Goal: Task Accomplishment & Management: Complete application form

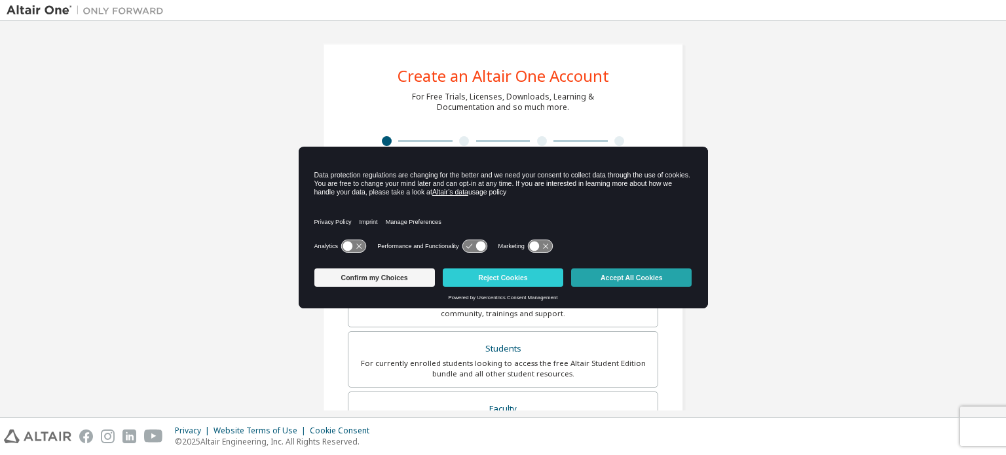
click at [616, 278] on button "Accept All Cookies" at bounding box center [631, 278] width 121 height 18
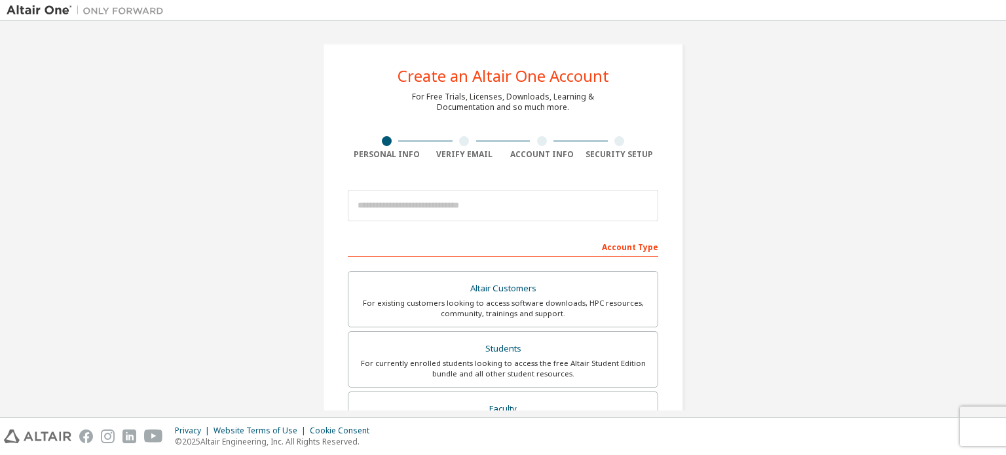
scroll to position [66, 0]
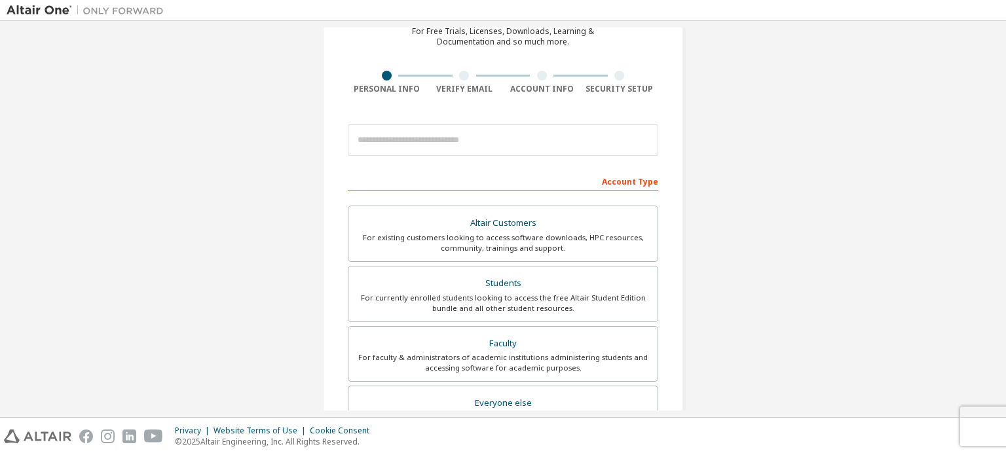
click at [616, 278] on div "Students" at bounding box center [503, 284] width 294 height 18
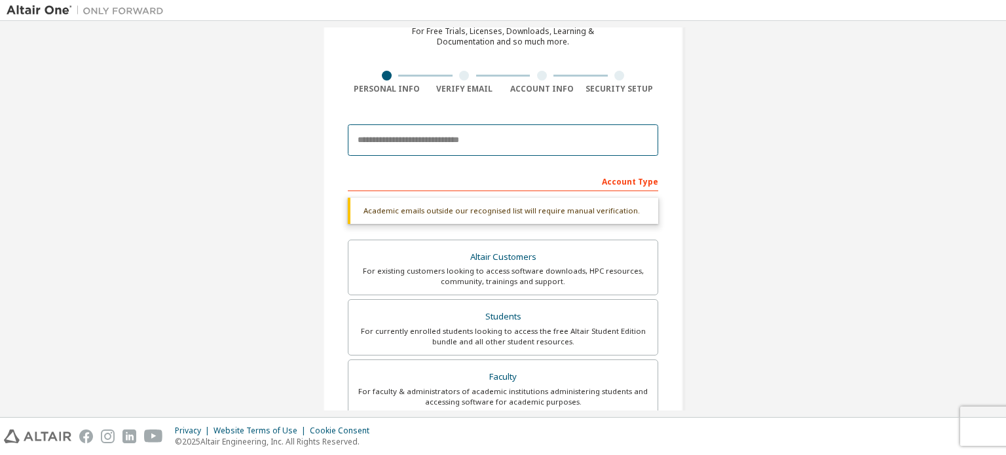
click at [544, 152] on input "email" at bounding box center [503, 139] width 311 height 31
type input "**********"
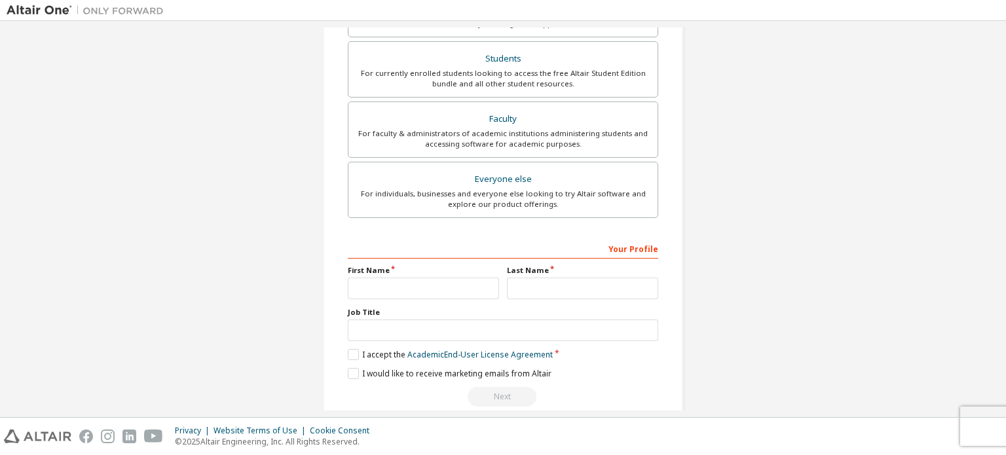
scroll to position [341, 0]
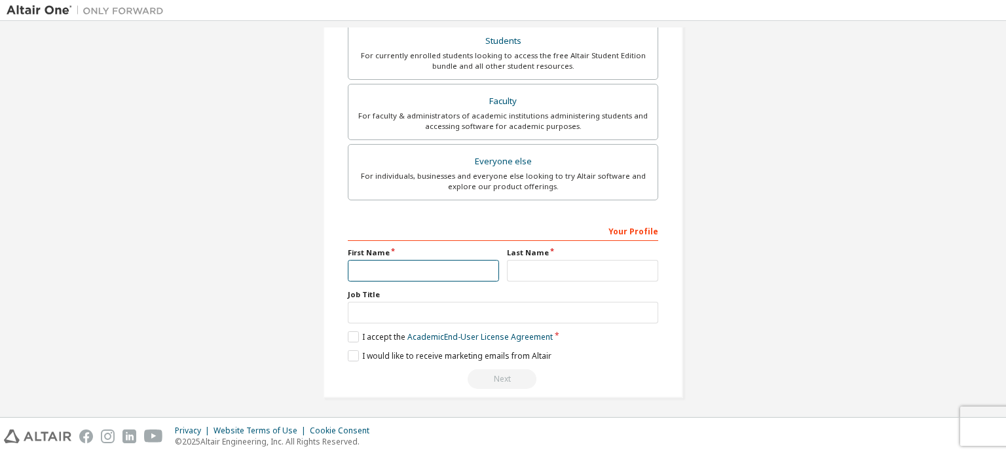
click at [433, 267] on input "text" at bounding box center [423, 271] width 151 height 22
type input "*******"
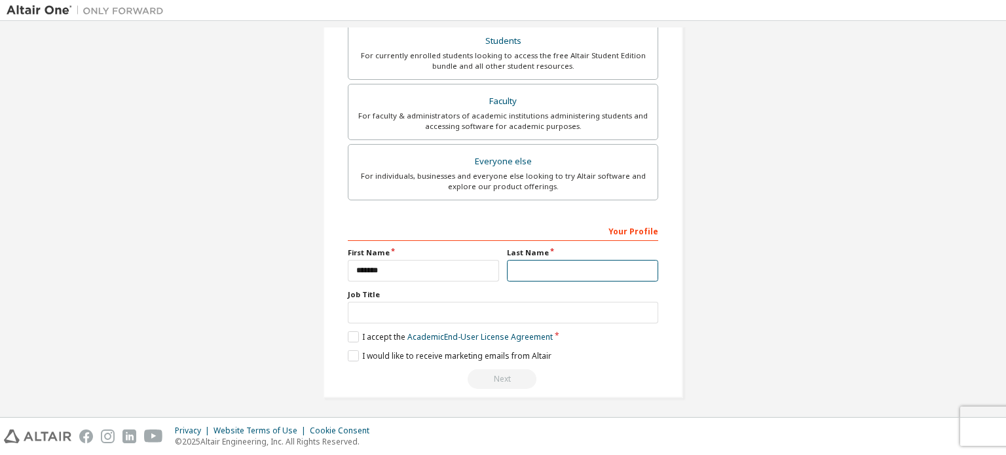
click at [554, 265] on input "text" at bounding box center [582, 271] width 151 height 22
type input "****"
click at [356, 334] on label "I accept the Academic End-User License Agreement" at bounding box center [450, 337] width 205 height 11
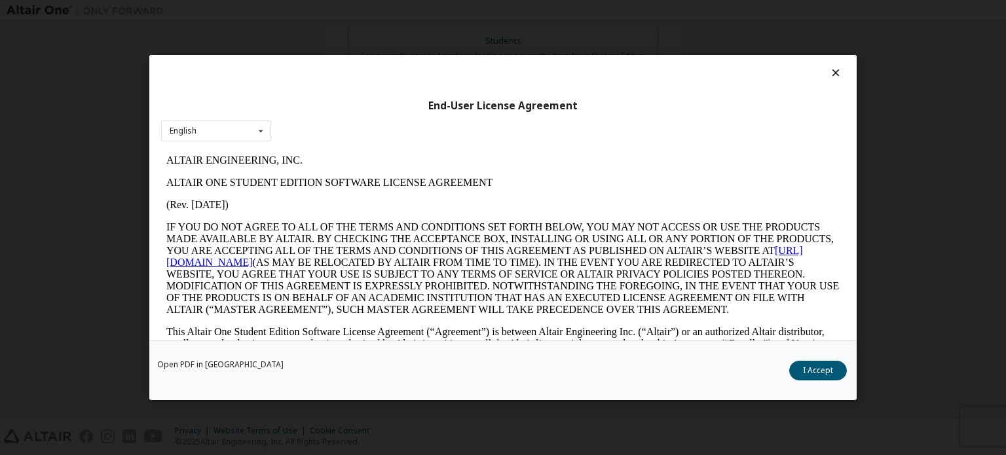
scroll to position [0, 0]
click at [826, 377] on button "I Accept" at bounding box center [819, 371] width 58 height 20
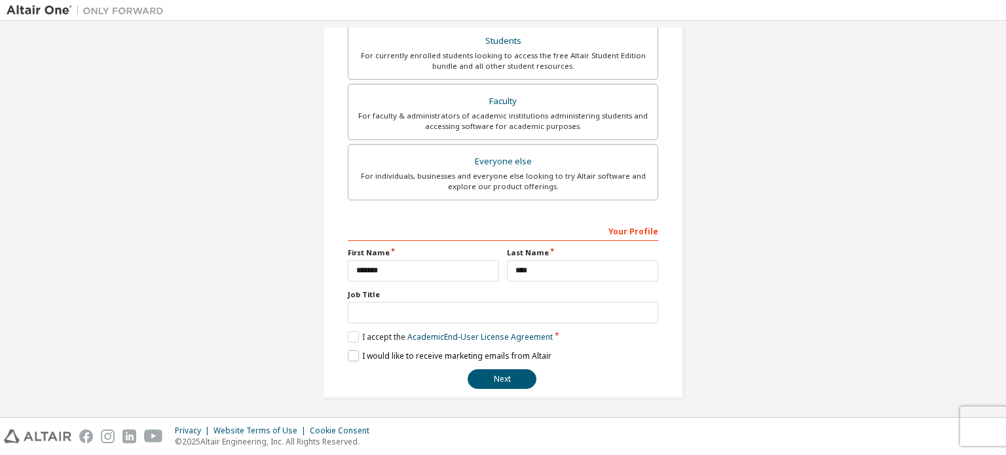
click at [349, 354] on label "I would like to receive marketing emails from Altair" at bounding box center [450, 356] width 204 height 11
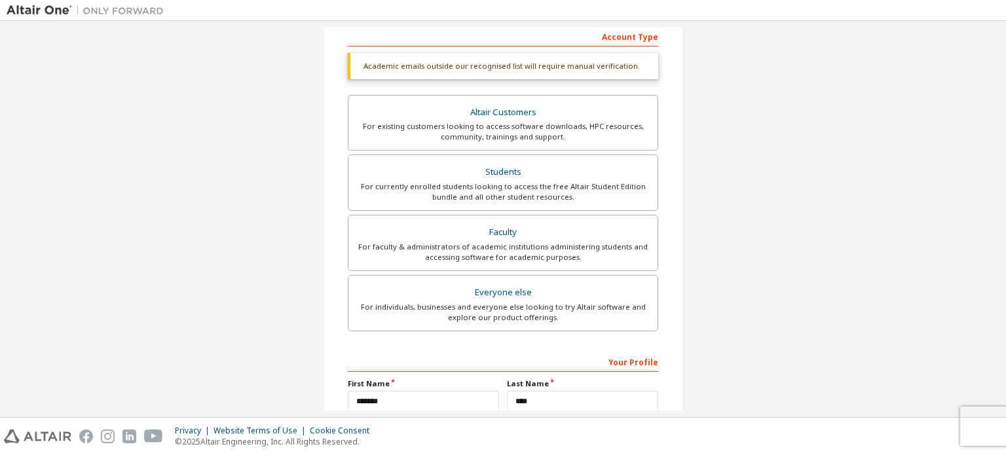
scroll to position [341, 0]
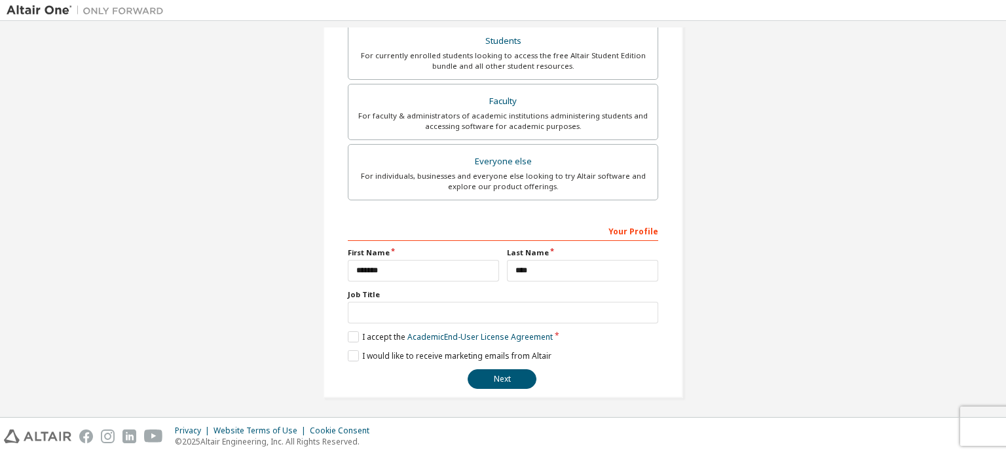
click at [506, 366] on div "**********" at bounding box center [503, 305] width 311 height 170
click at [512, 382] on button "Next" at bounding box center [502, 380] width 69 height 20
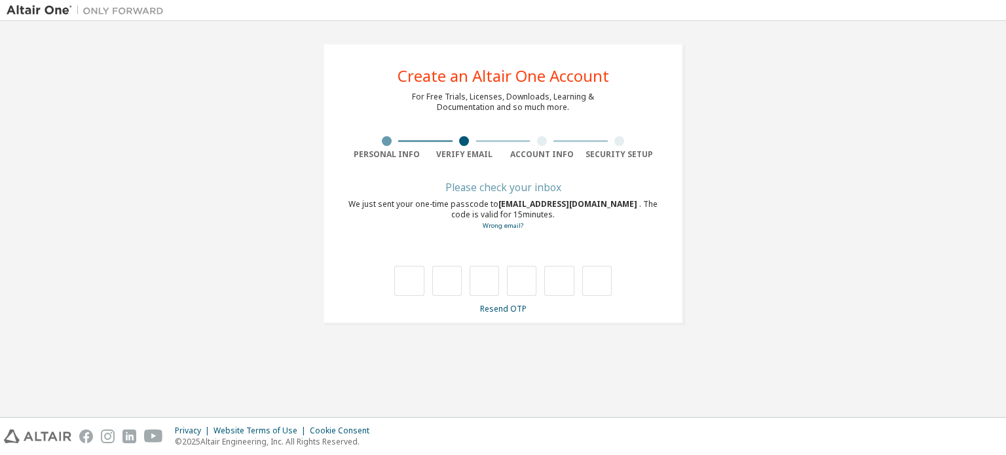
type input "*"
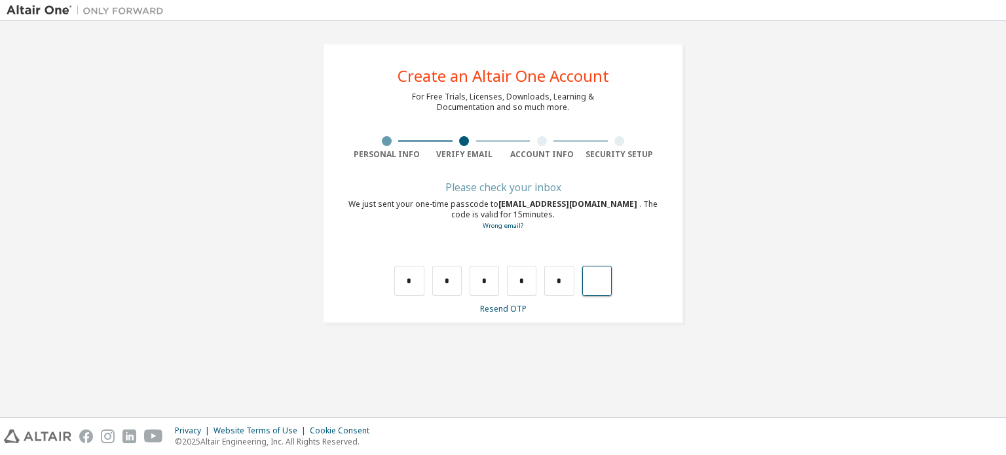
type input "*"
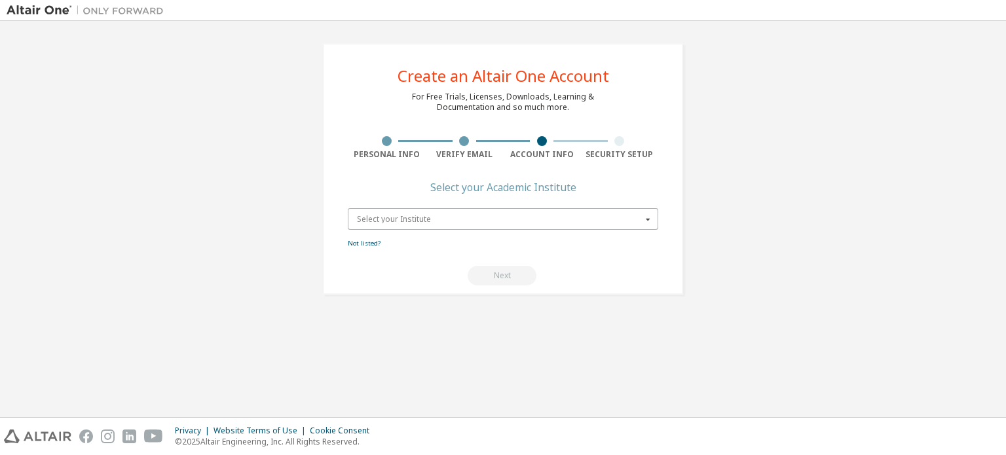
click at [629, 227] on input "text" at bounding box center [503, 219] width 309 height 20
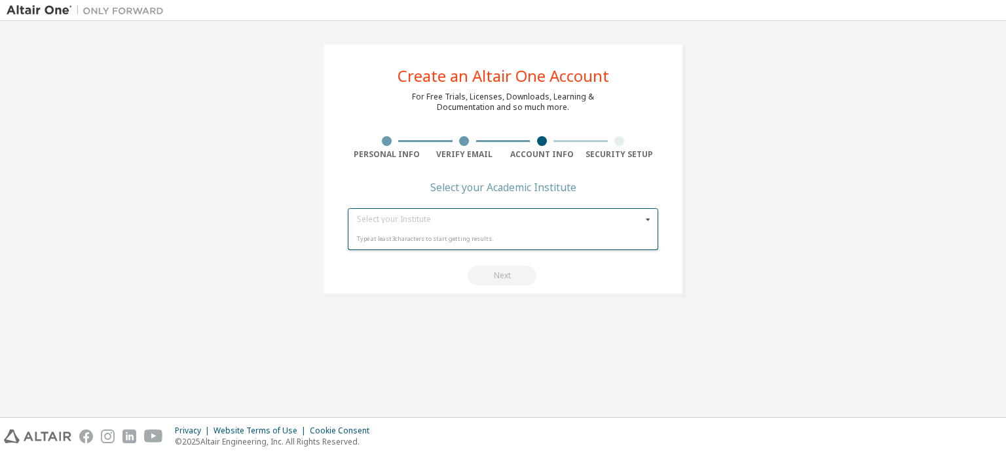
click at [653, 218] on icon at bounding box center [648, 219] width 16 height 20
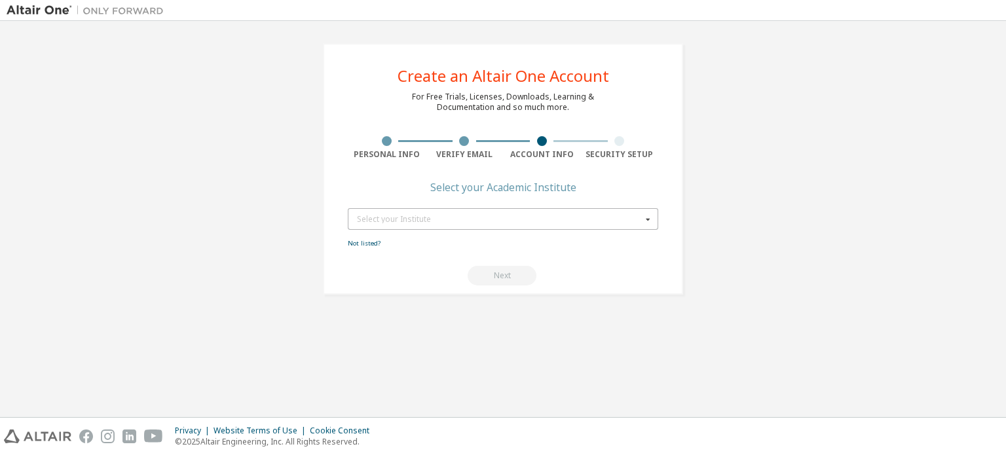
click at [653, 218] on icon at bounding box center [648, 219] width 16 height 20
click at [432, 277] on div "Next" at bounding box center [503, 276] width 311 height 20
click at [434, 216] on div "Select your Institute" at bounding box center [499, 220] width 285 height 8
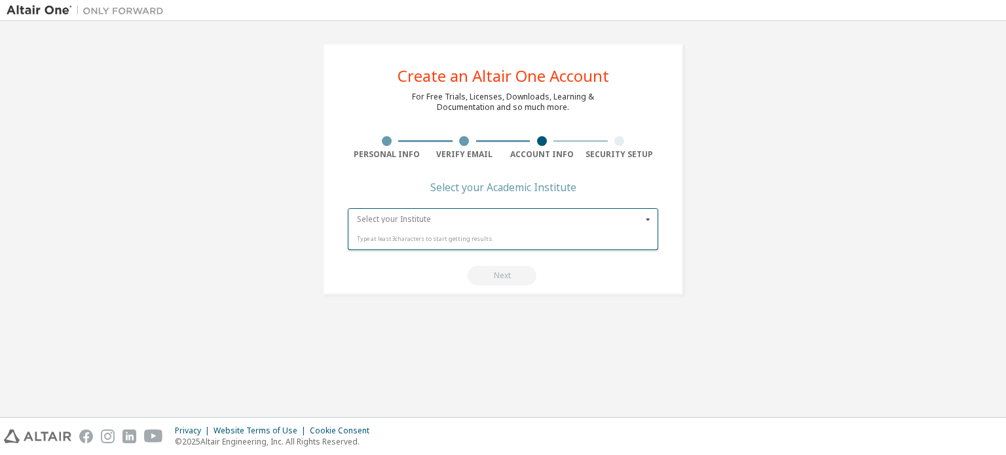
click at [432, 222] on input "text" at bounding box center [503, 219] width 309 height 20
type input "*"
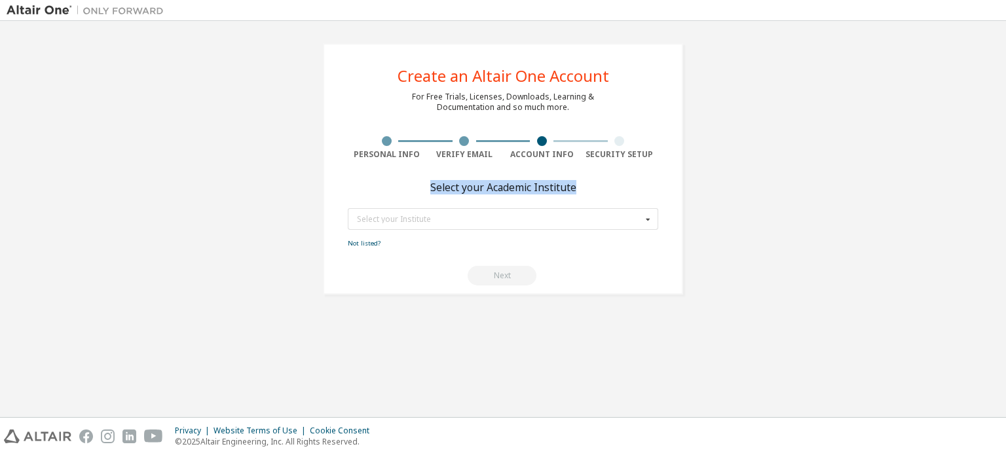
drag, startPoint x: 432, startPoint y: 188, endPoint x: 579, endPoint y: 188, distance: 146.8
click at [579, 188] on div "Create an Altair One Account For Free Trials, Licenses, Downloads, Learning & D…" at bounding box center [503, 169] width 360 height 252
copy div "Select your Academic Institute"
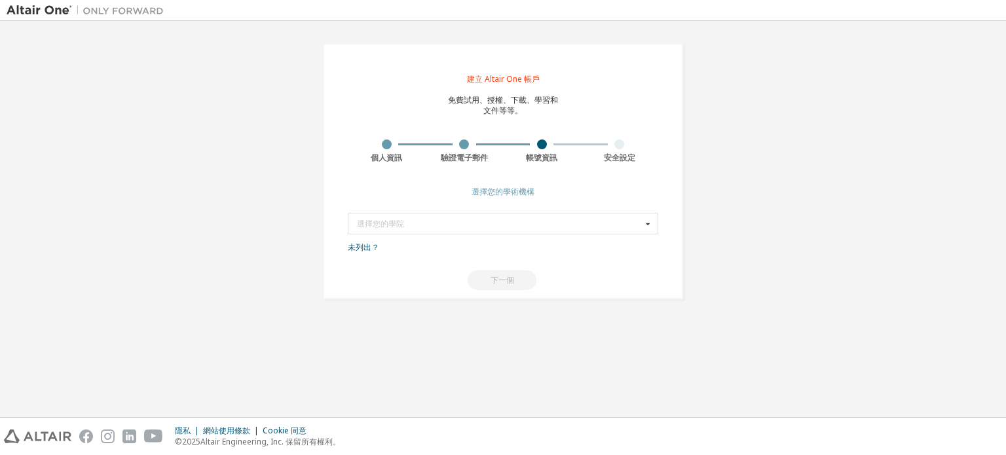
click at [810, 83] on div "建立 Altair One 帳戶 免費試用、授權、下載、學習和 文件等等。 個人資訊 驗證電子郵件 帳號資訊 安全設定 選擇您的學術機構 選擇您的學院 輸入至…" at bounding box center [503, 172] width 993 height 288
click at [600, 220] on div "選擇您的學院" at bounding box center [499, 224] width 285 height 8
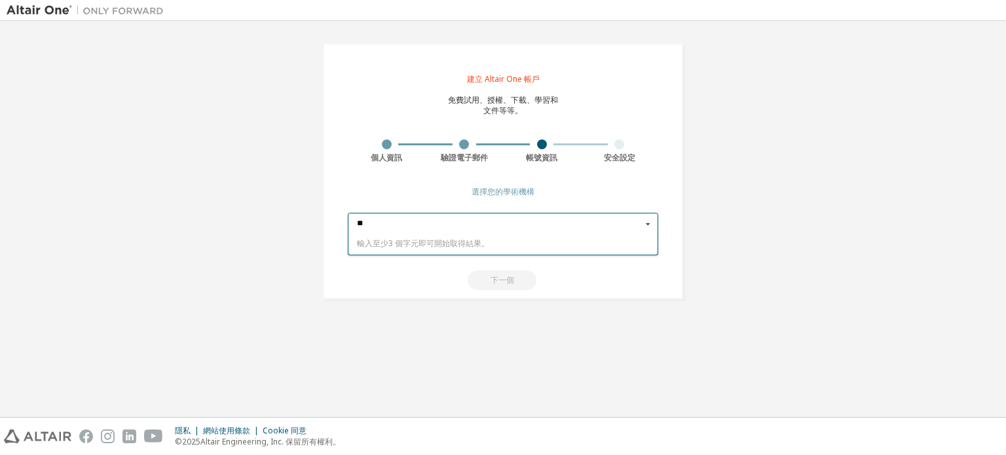
type input "***"
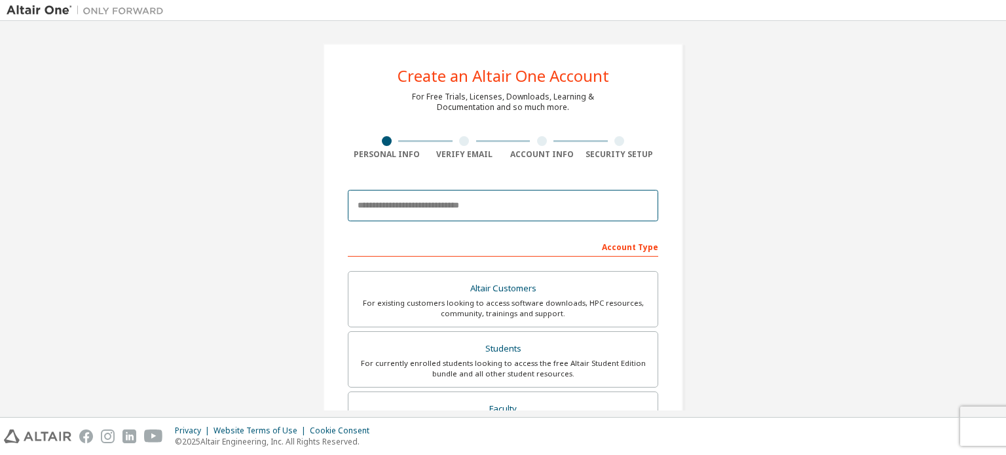
click at [565, 206] on input "email" at bounding box center [503, 205] width 311 height 31
type input "**********"
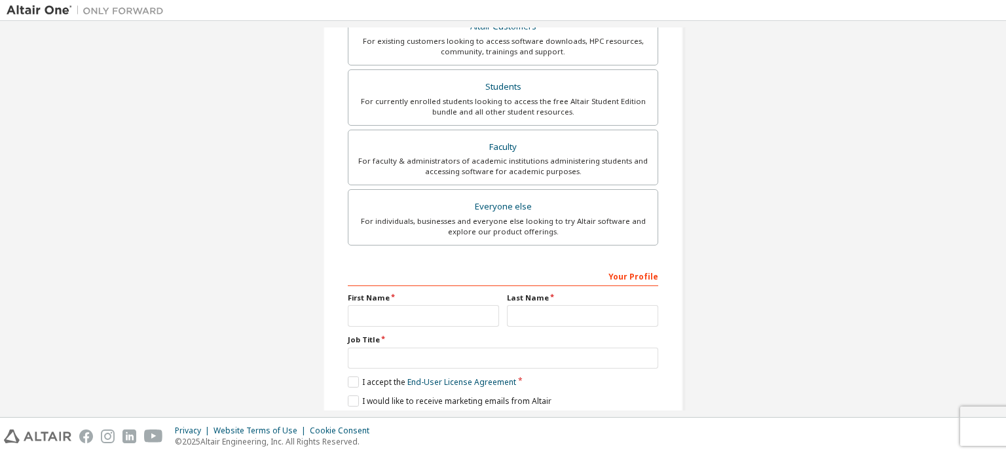
scroll to position [307, 0]
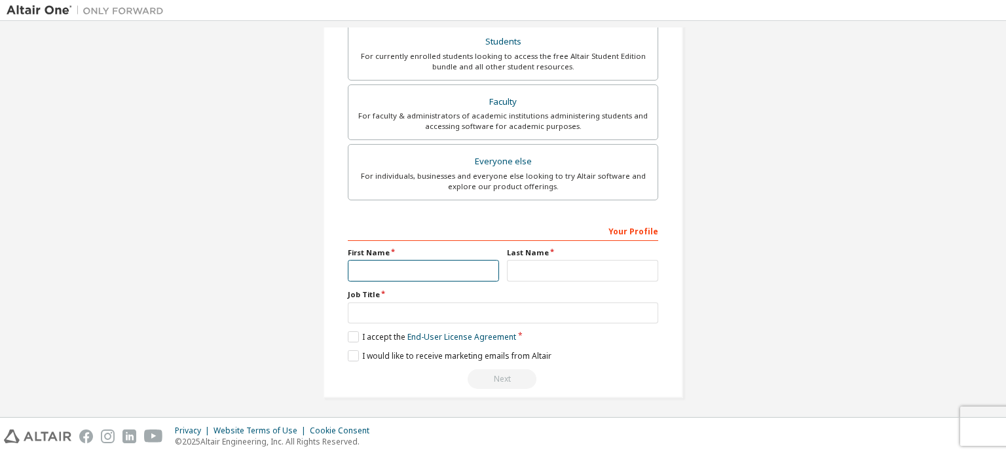
click at [462, 274] on input "text" at bounding box center [423, 271] width 151 height 22
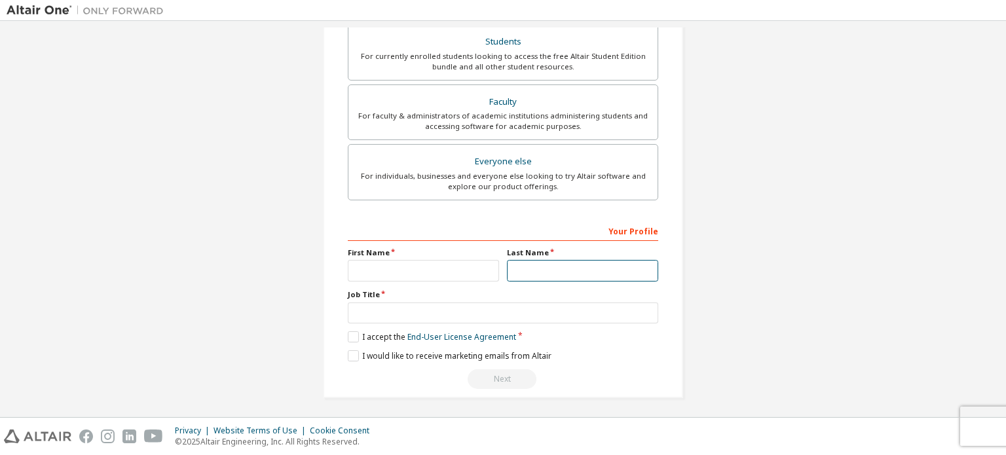
click at [527, 274] on input "text" at bounding box center [582, 271] width 151 height 22
type input "****"
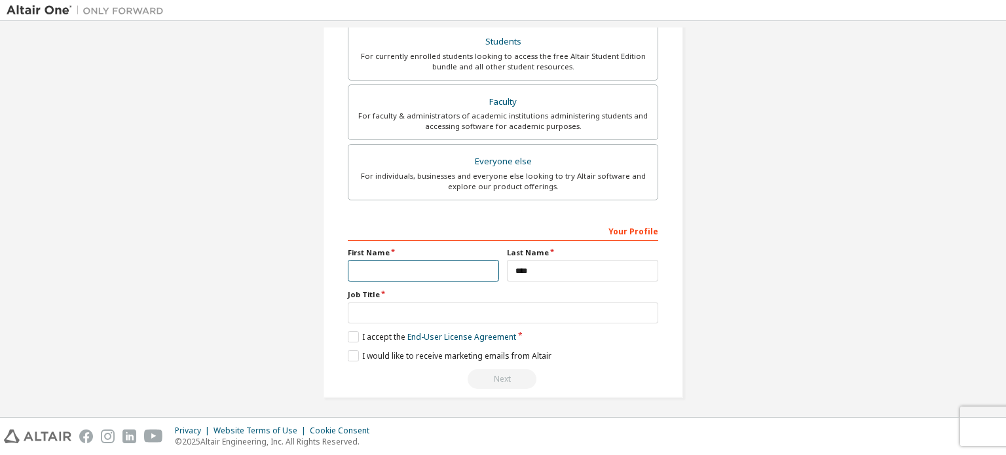
click at [464, 267] on input "text" at bounding box center [423, 271] width 151 height 22
type input "*******"
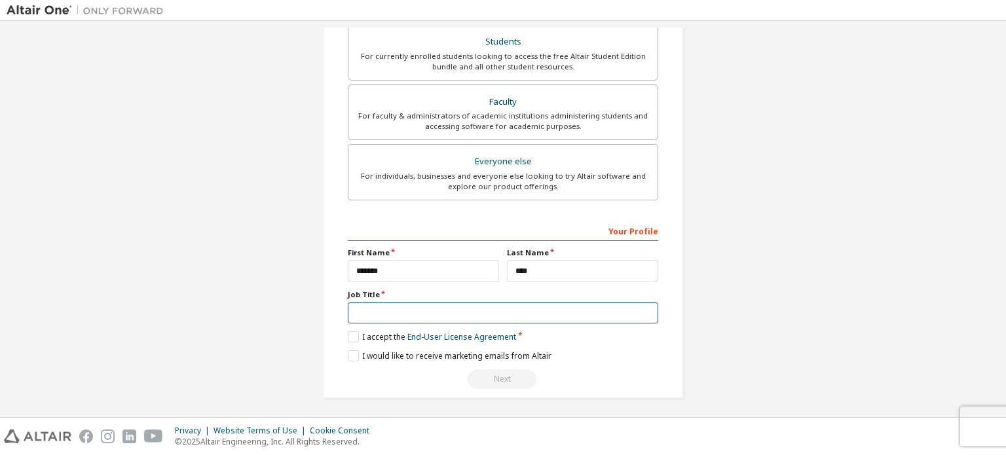
click at [472, 318] on input "text" at bounding box center [503, 314] width 311 height 22
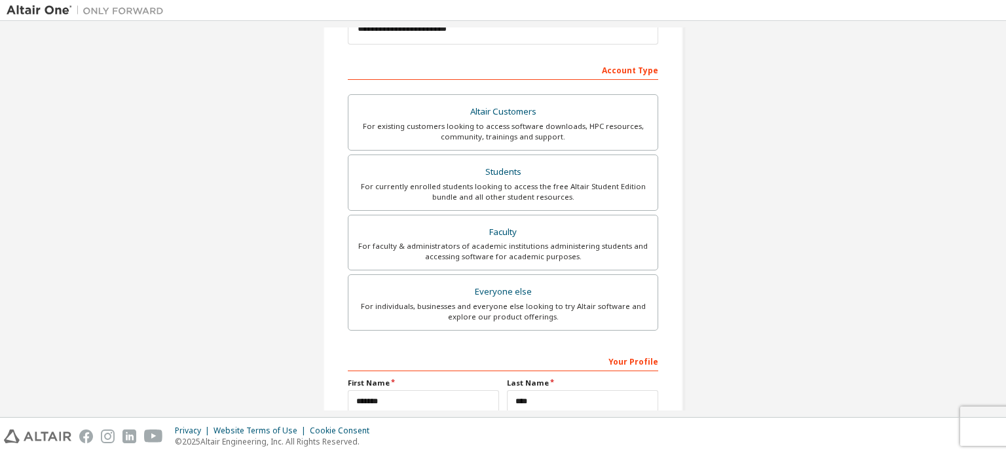
scroll to position [176, 0]
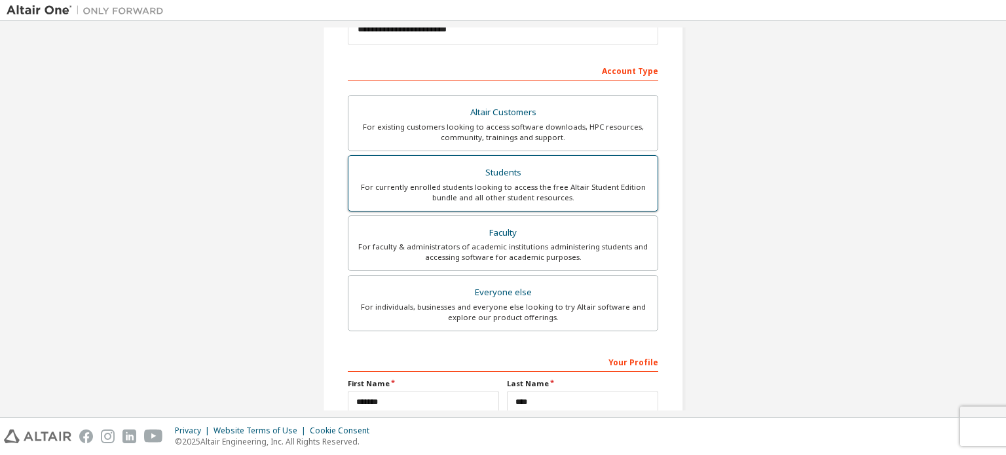
click at [584, 188] on div "For currently enrolled students looking to access the free Altair Student Editi…" at bounding box center [503, 192] width 294 height 21
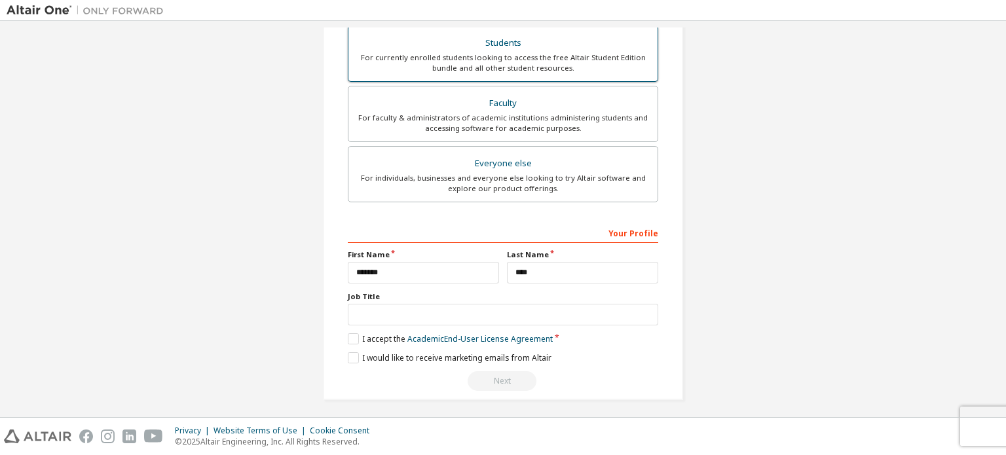
scroll to position [341, 0]
click at [348, 332] on label "I accept the Academic End-User License Agreement" at bounding box center [450, 337] width 205 height 11
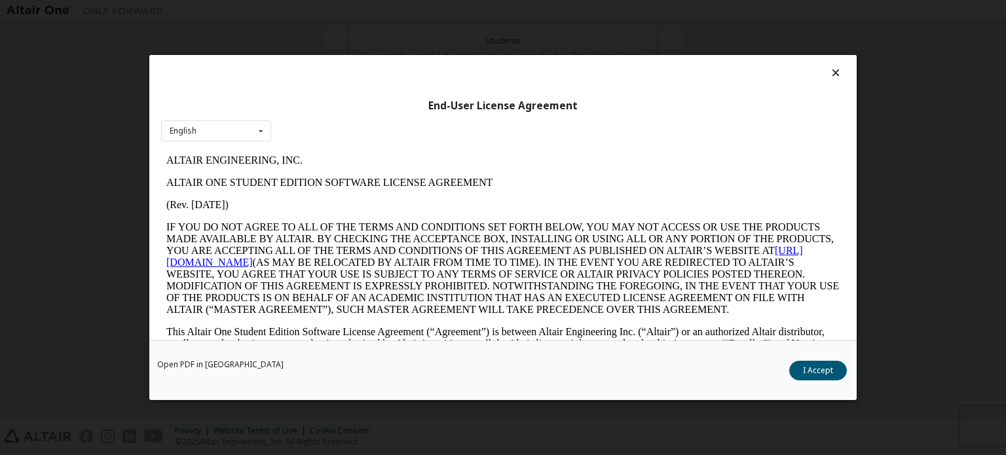
scroll to position [0, 0]
click at [814, 375] on button "I Accept" at bounding box center [819, 371] width 58 height 20
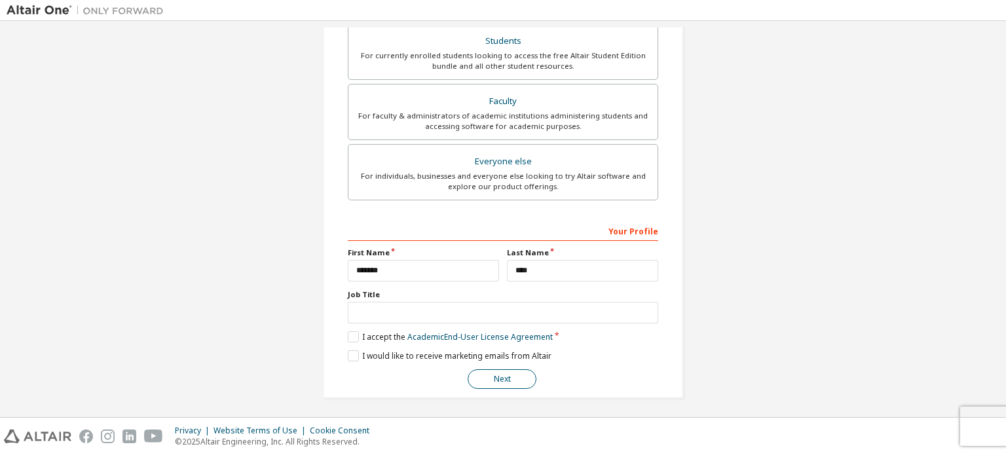
click at [490, 377] on button "Next" at bounding box center [502, 380] width 69 height 20
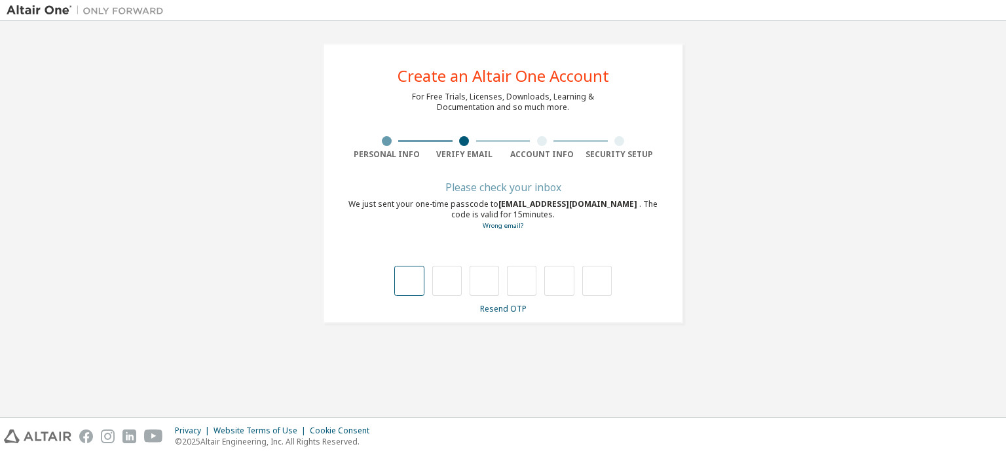
type input "*"
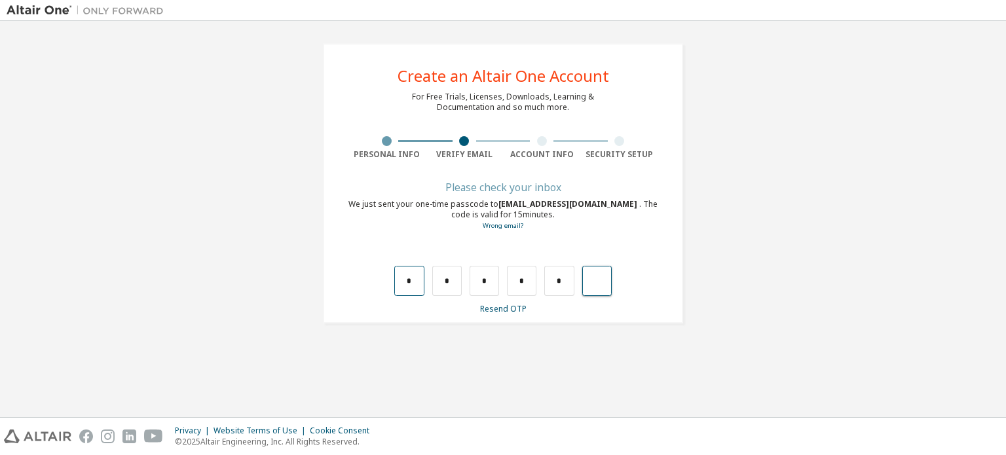
type input "*"
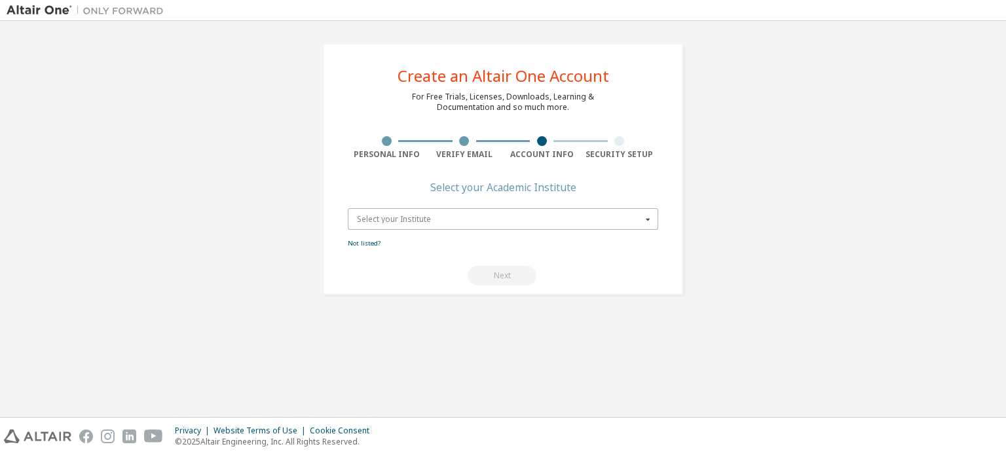
click at [442, 227] on input "text" at bounding box center [503, 219] width 309 height 20
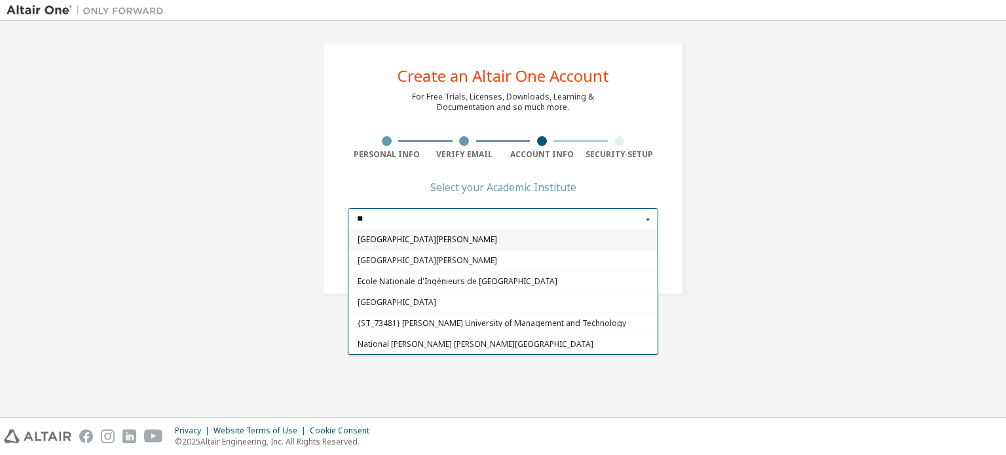
type input "*"
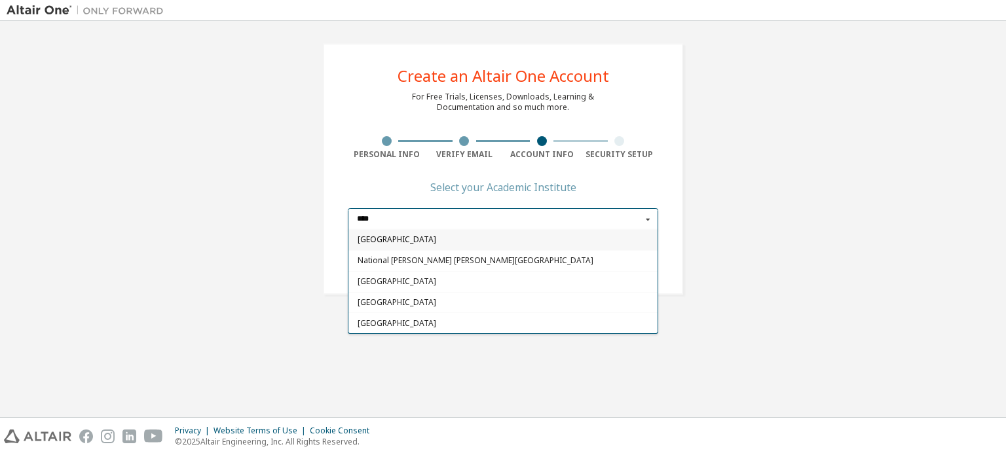
type input "****"
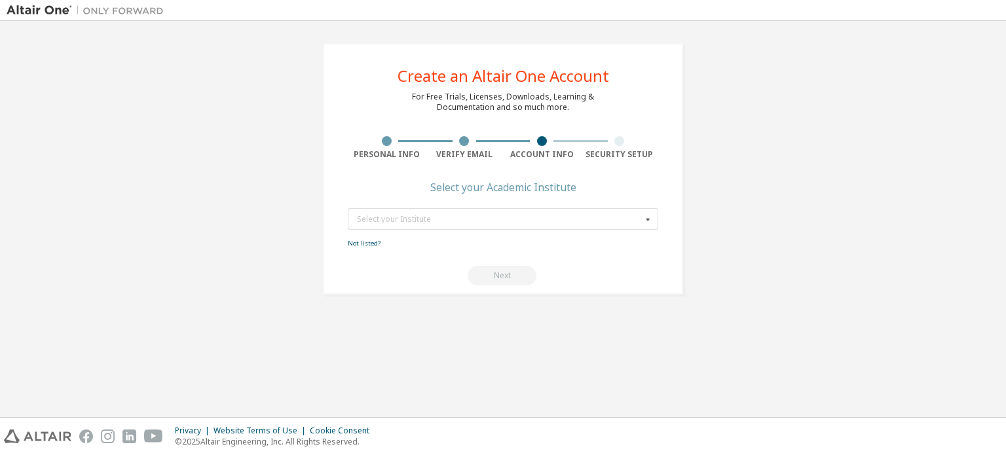
click at [836, 238] on div "Create an Altair One Account For Free Trials, Licenses, Downloads, Learning & D…" at bounding box center [503, 169] width 993 height 283
